Goal: Find specific page/section: Find specific page/section

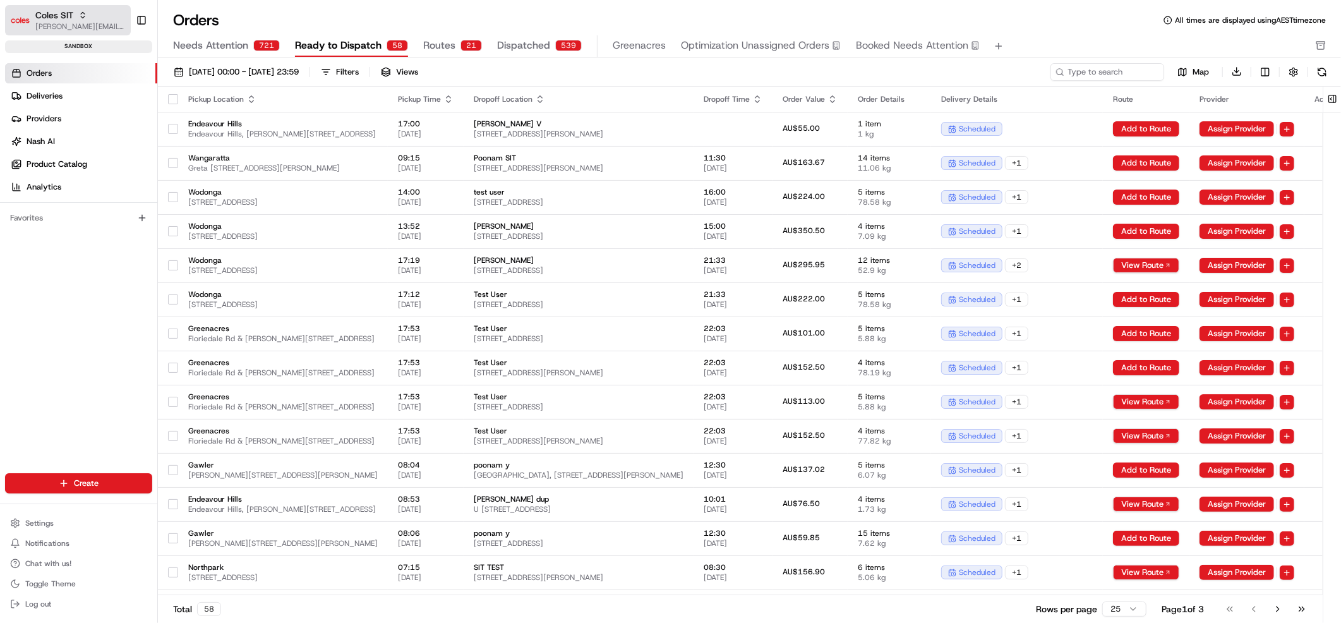
click at [61, 13] on span "Coles SIT" at bounding box center [54, 15] width 38 height 13
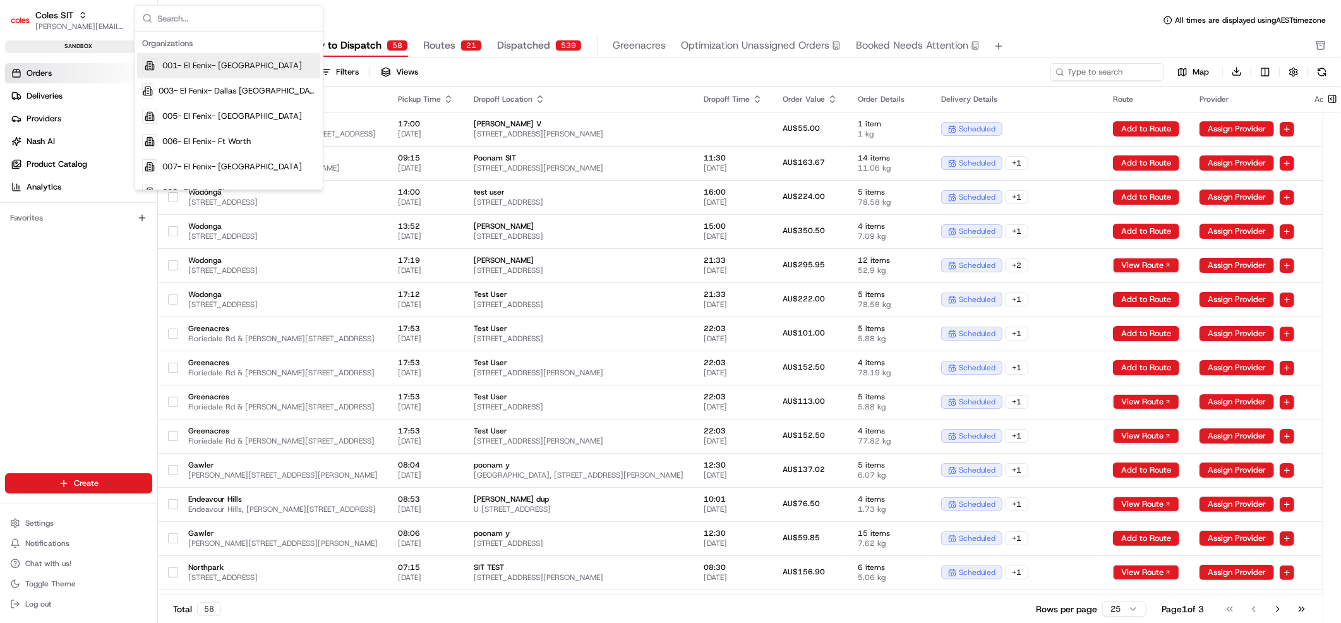
click at [168, 6] on input "text" at bounding box center [236, 18] width 158 height 25
click at [178, 16] on input "text" at bounding box center [236, 18] width 158 height 25
type input "coles svt"
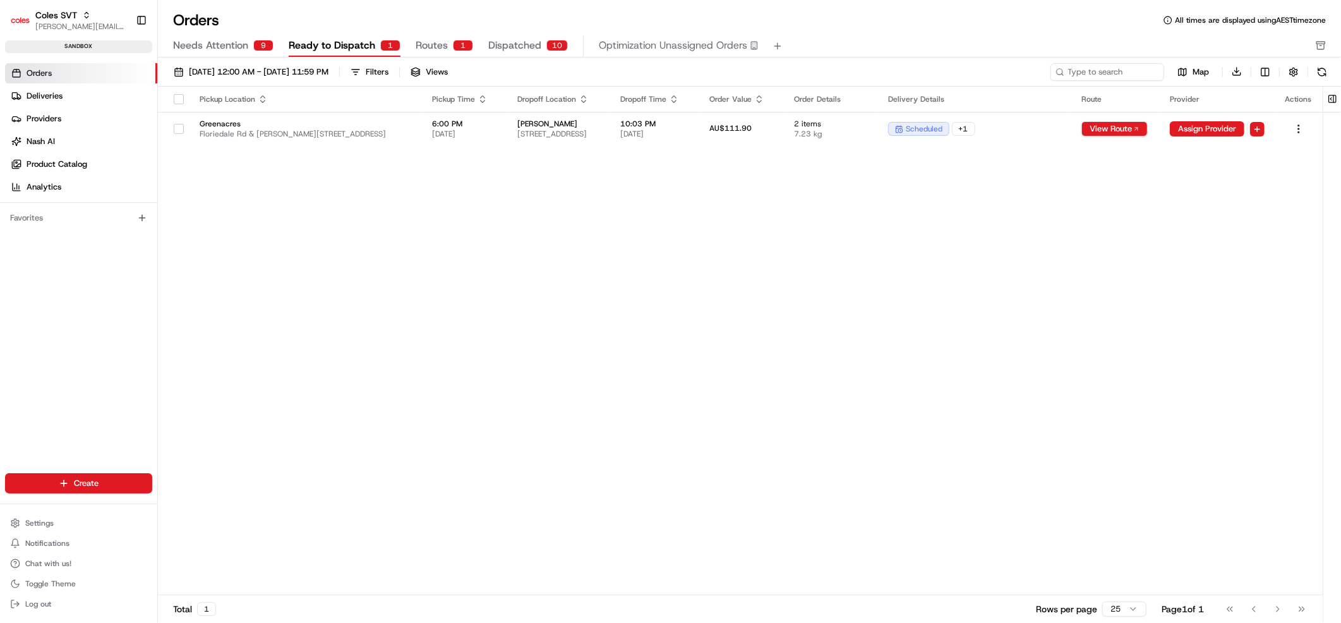
click at [658, 476] on div "Pickup Location Pickup Time Dropoff Location Dropoff Time Order Value Order Det…" at bounding box center [740, 341] width 1165 height 509
click at [433, 49] on span "Routes" at bounding box center [432, 45] width 32 height 15
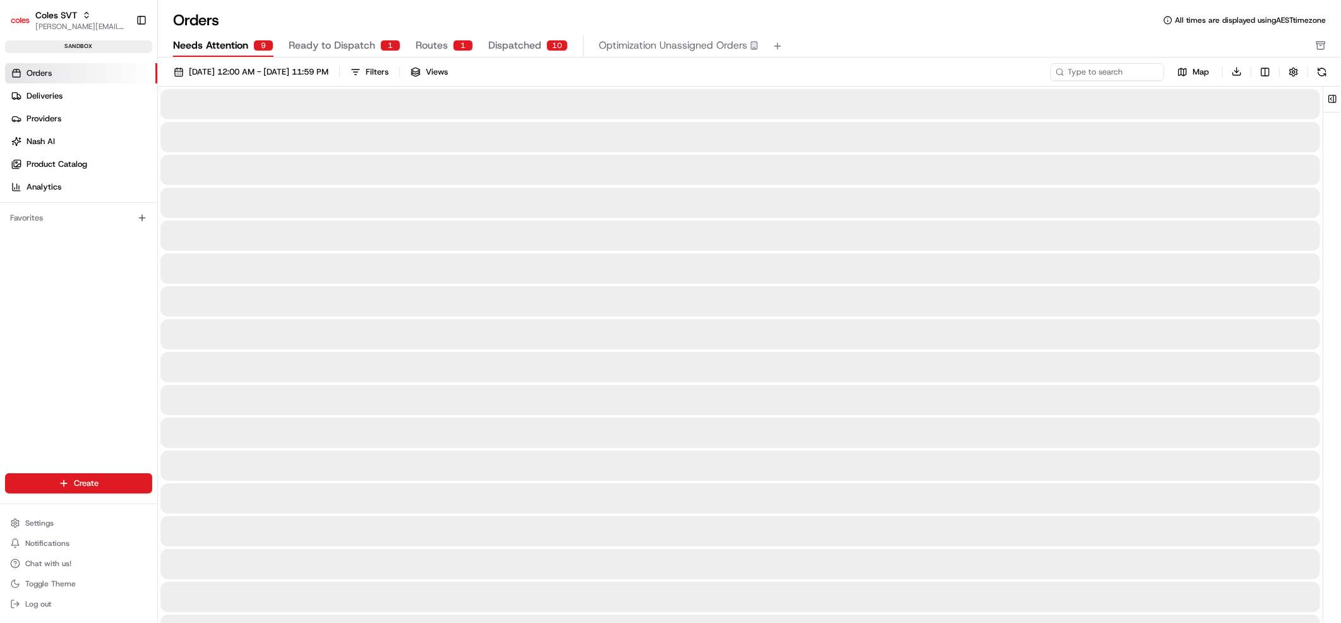
click at [217, 51] on span "Needs Attention" at bounding box center [210, 45] width 75 height 15
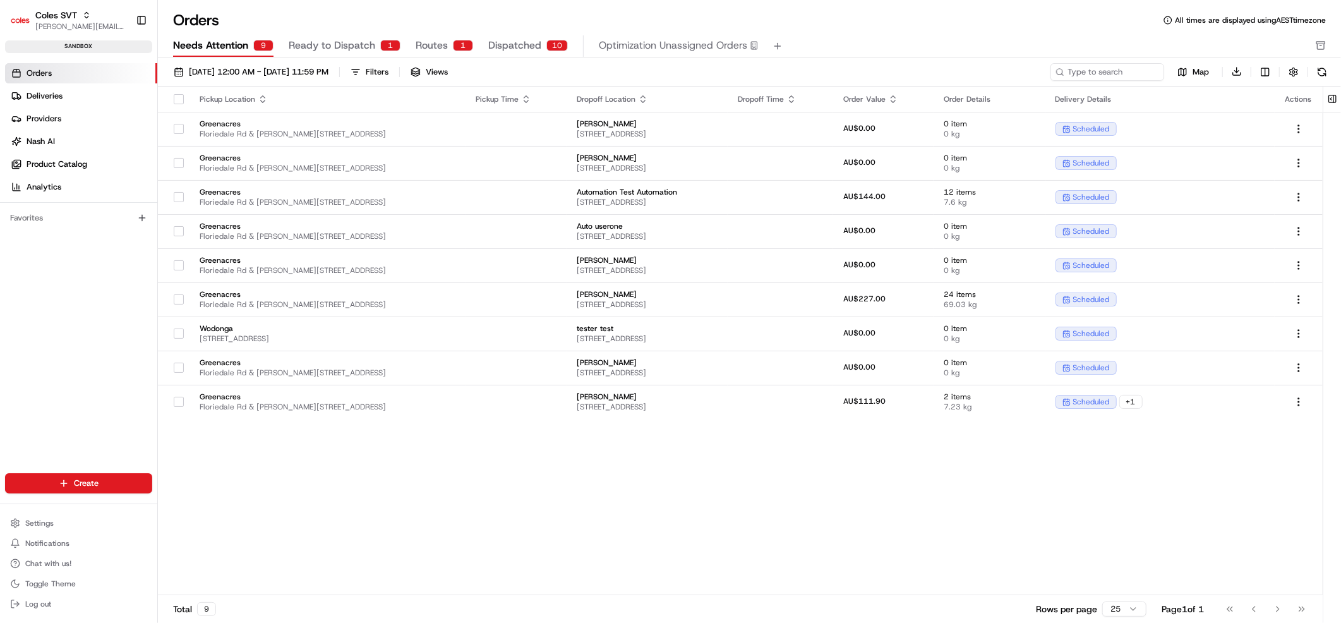
click at [395, 477] on div "Pickup Location Pickup Time Dropoff Location Dropoff Time Order Value Order Det…" at bounding box center [740, 341] width 1165 height 509
